Goal: Information Seeking & Learning: Learn about a topic

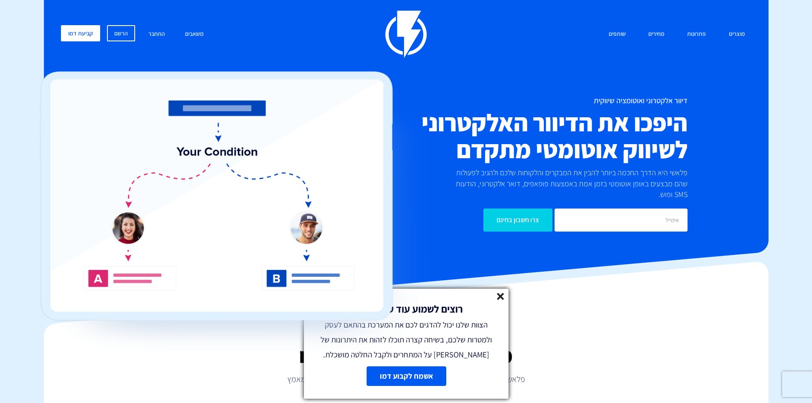
click at [499, 296] on icon at bounding box center [500, 296] width 7 height 7
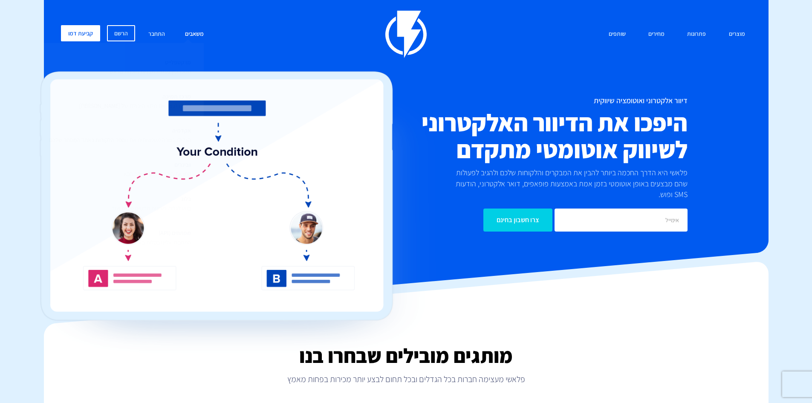
click at [200, 31] on link "משאבים" at bounding box center [195, 34] width 32 height 18
click at [176, 207] on p "בואו לגלות רעיונות חדשים טיפים ועוד" at bounding box center [151, 208] width 79 height 9
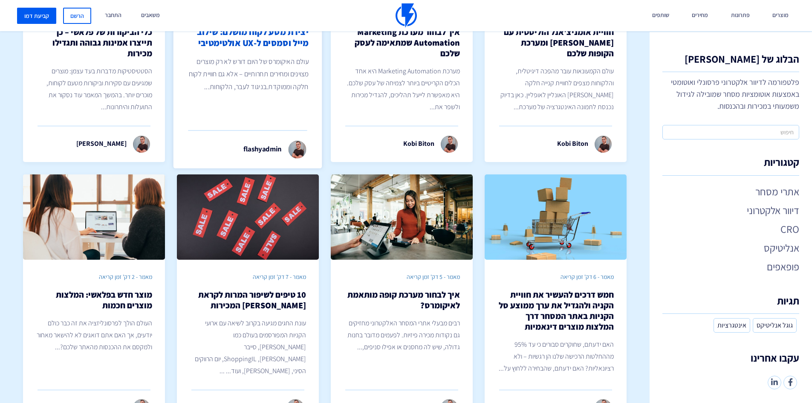
scroll to position [171, 0]
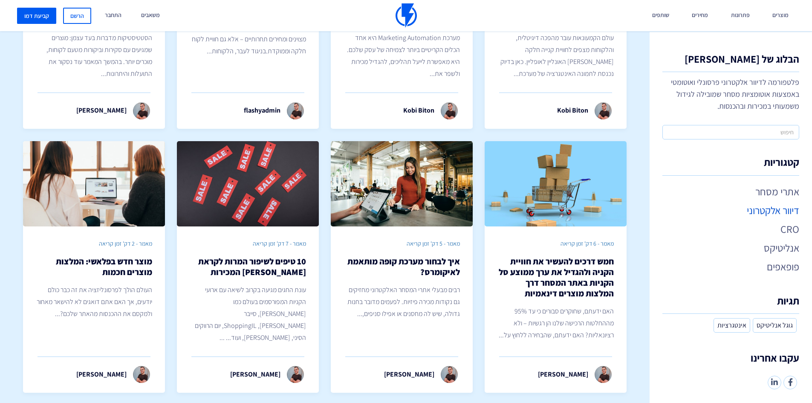
click at [774, 212] on link "דיוור אלקטרוני" at bounding box center [730, 210] width 137 height 14
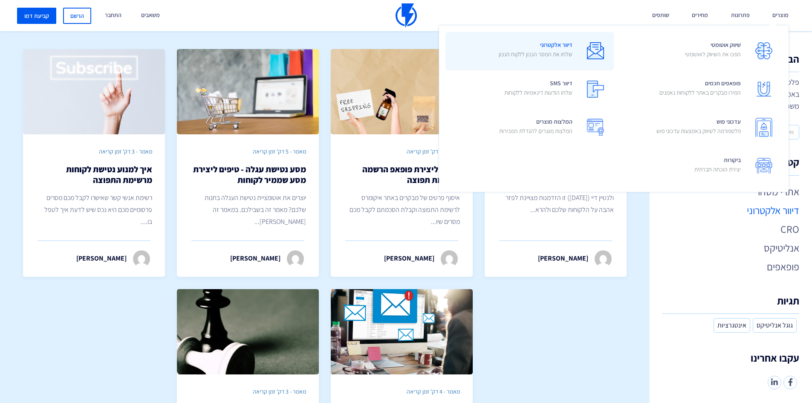
click at [562, 50] on p "שלחו את המסר הנכון ללקוח הנכון" at bounding box center [536, 54] width 74 height 9
